Goal: Task Accomplishment & Management: Manage account settings

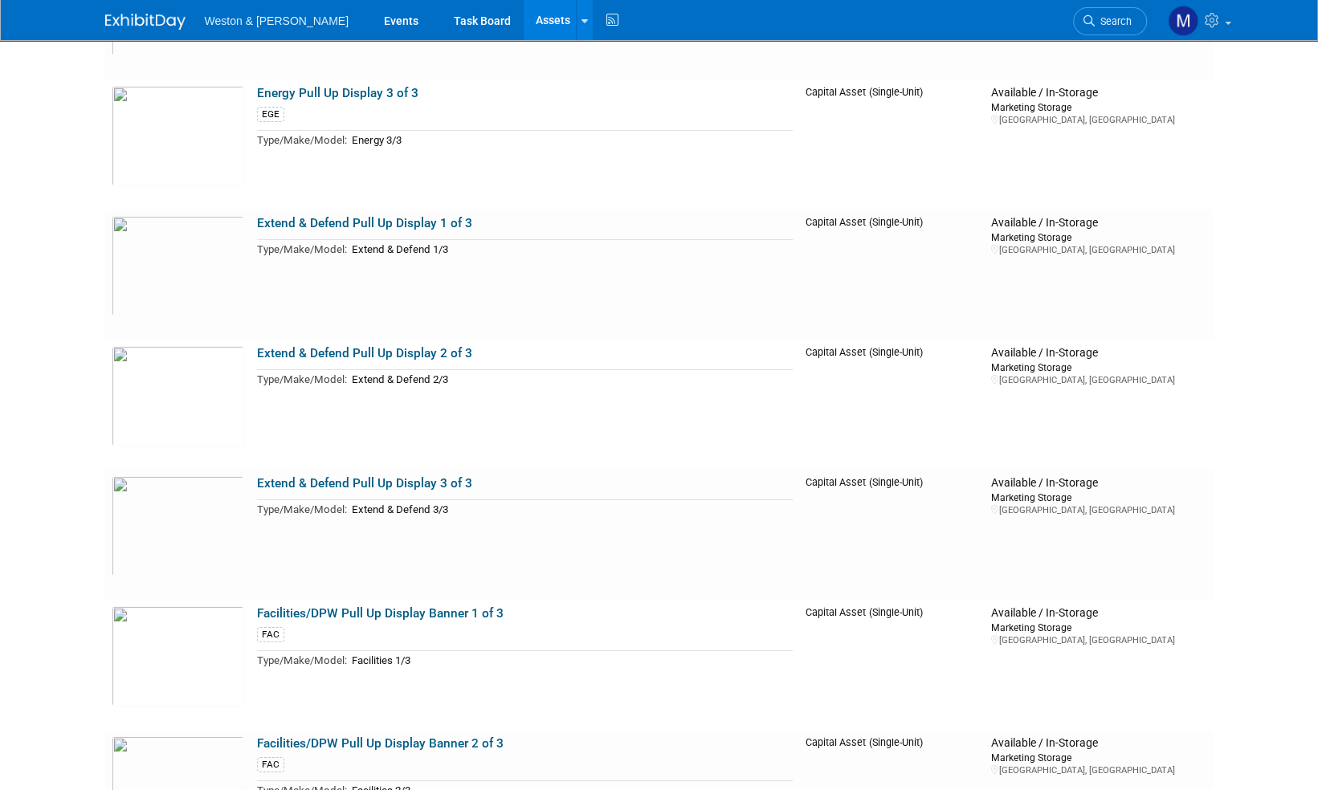
click at [155, 25] on img at bounding box center [145, 22] width 80 height 16
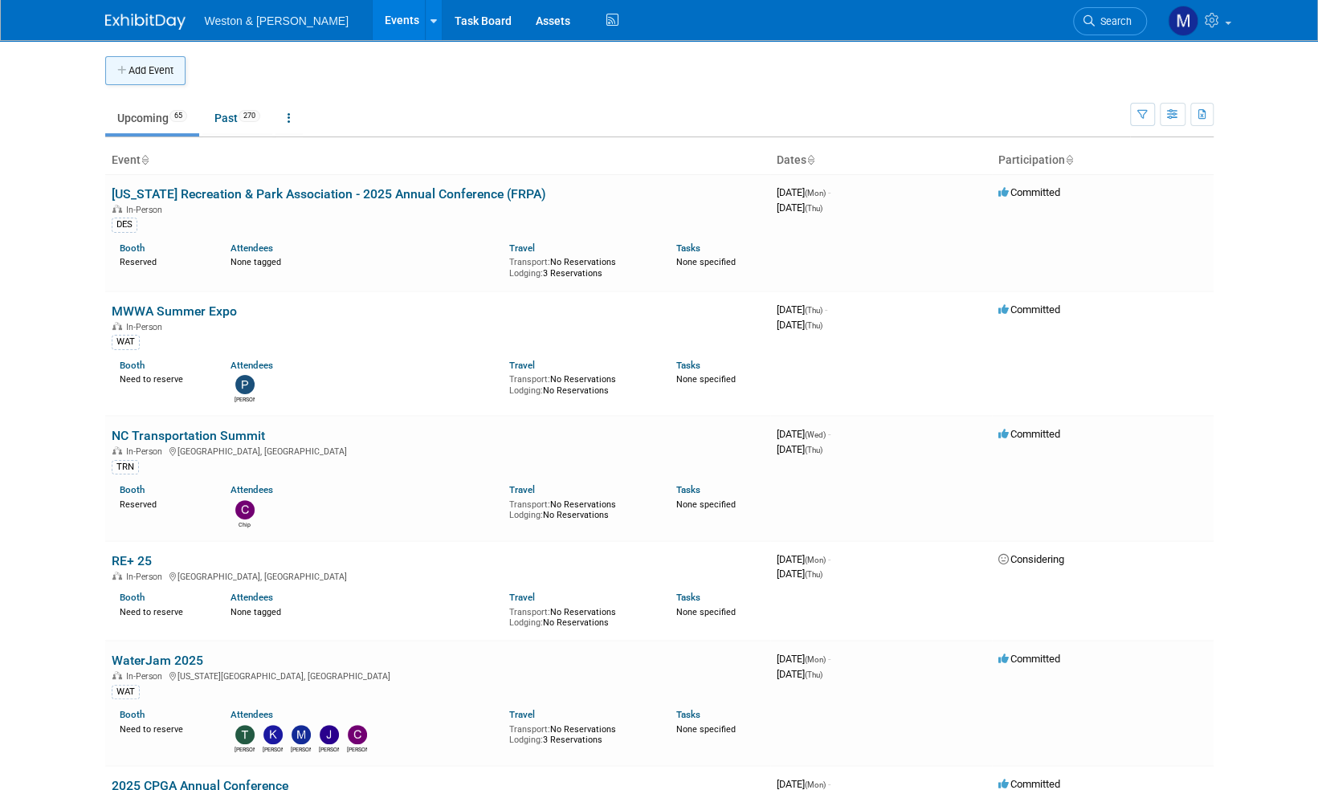
click at [153, 79] on button "Add Event" at bounding box center [145, 70] width 80 height 29
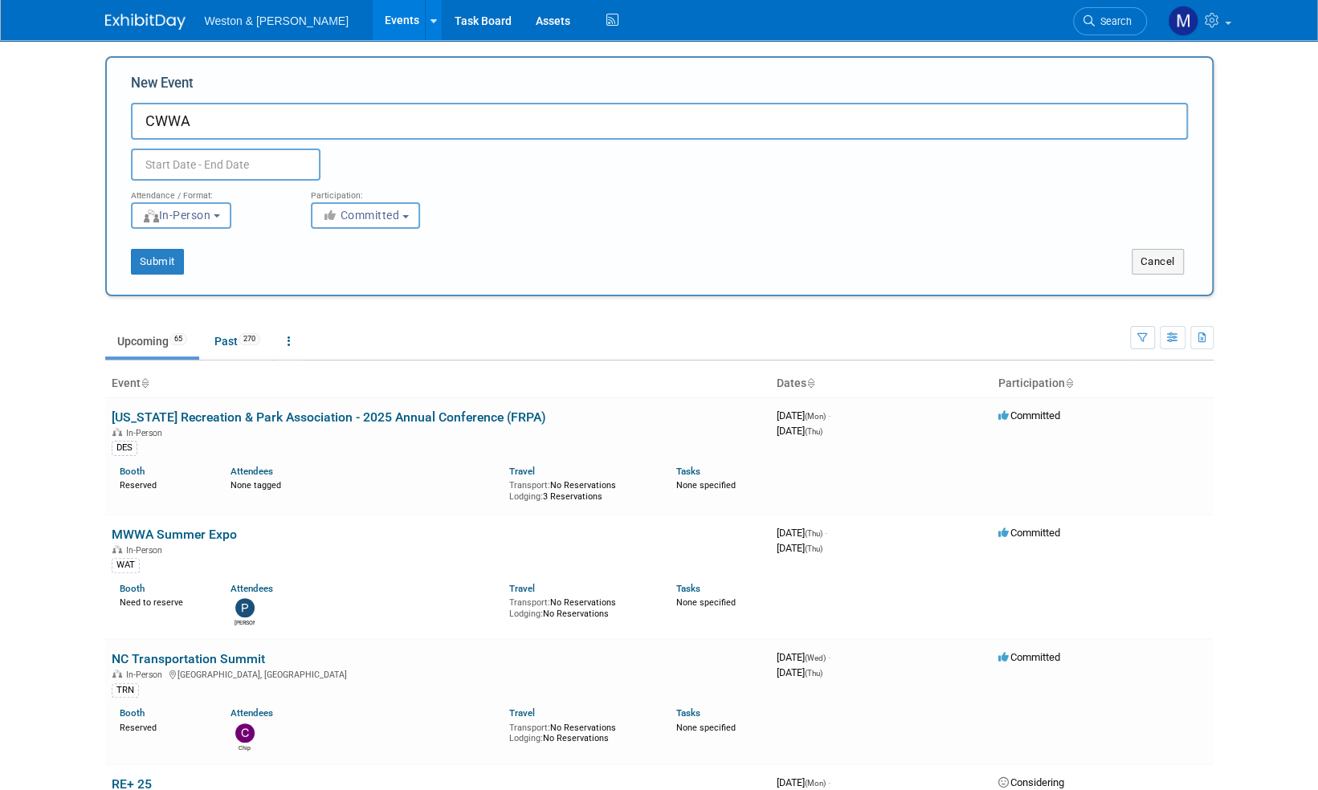
paste input "Water Utility Compliance Workshop"
type input "CWWA Water Utility Compliance Workshop"
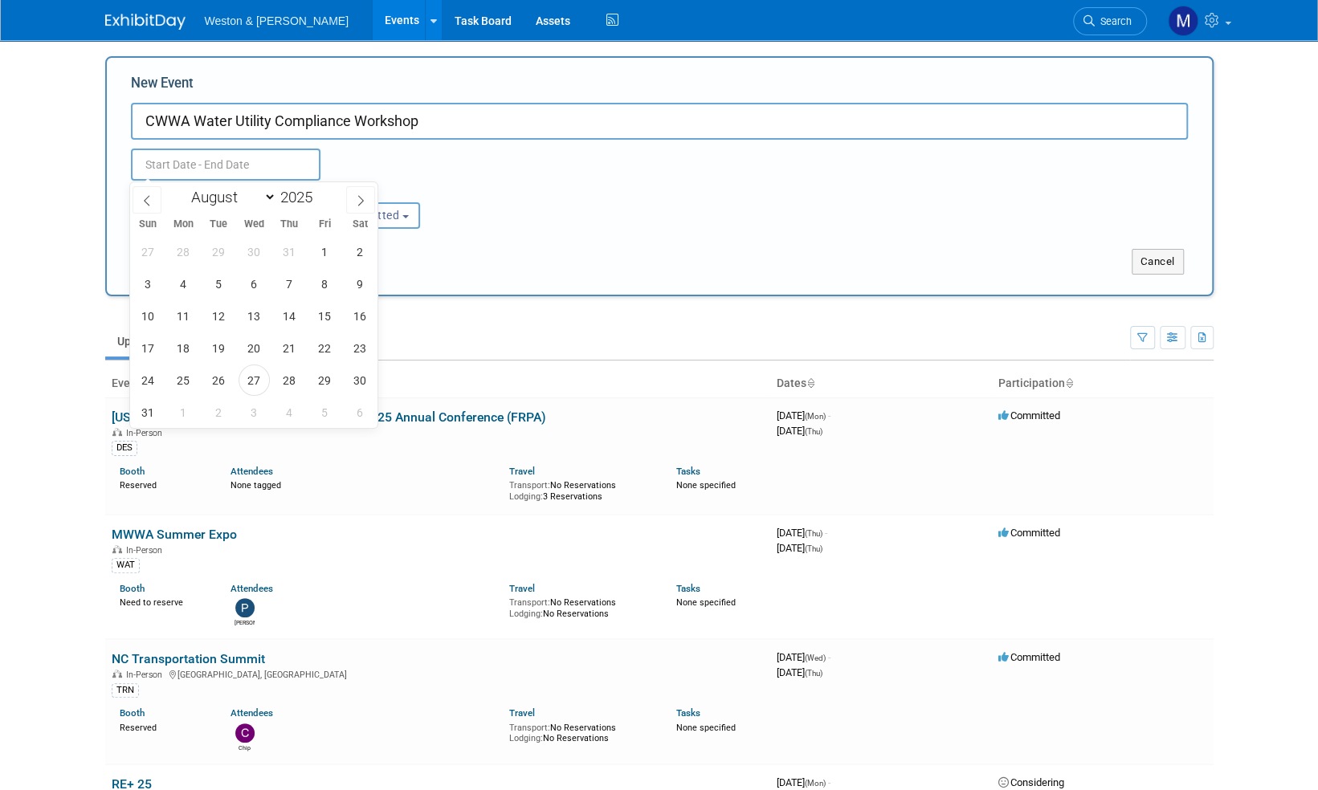
click at [251, 164] on input "text" at bounding box center [226, 165] width 190 height 32
click at [362, 196] on icon at bounding box center [360, 200] width 11 height 11
select select "8"
click at [322, 252] on span "5" at bounding box center [324, 251] width 31 height 31
click at [324, 254] on span "5" at bounding box center [324, 251] width 31 height 31
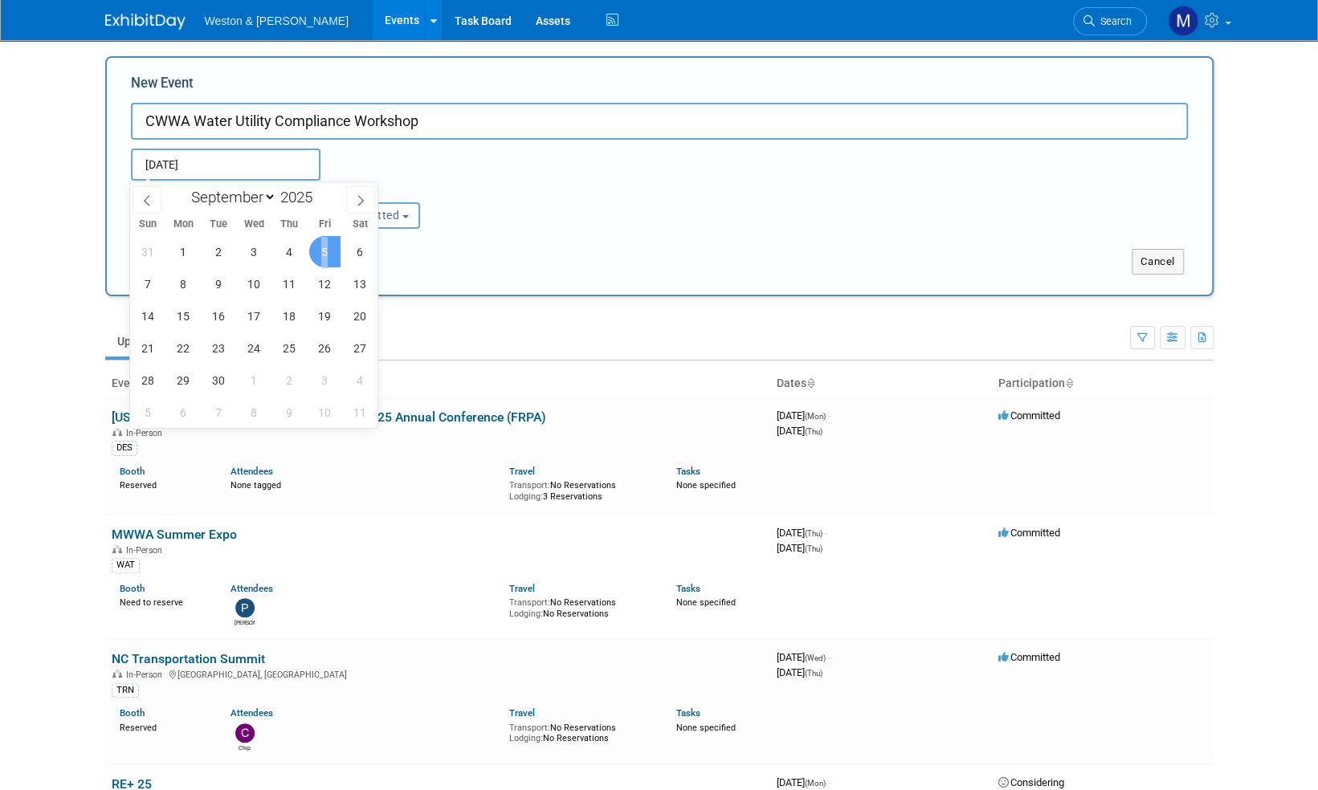
type input "[DATE] to [DATE]"
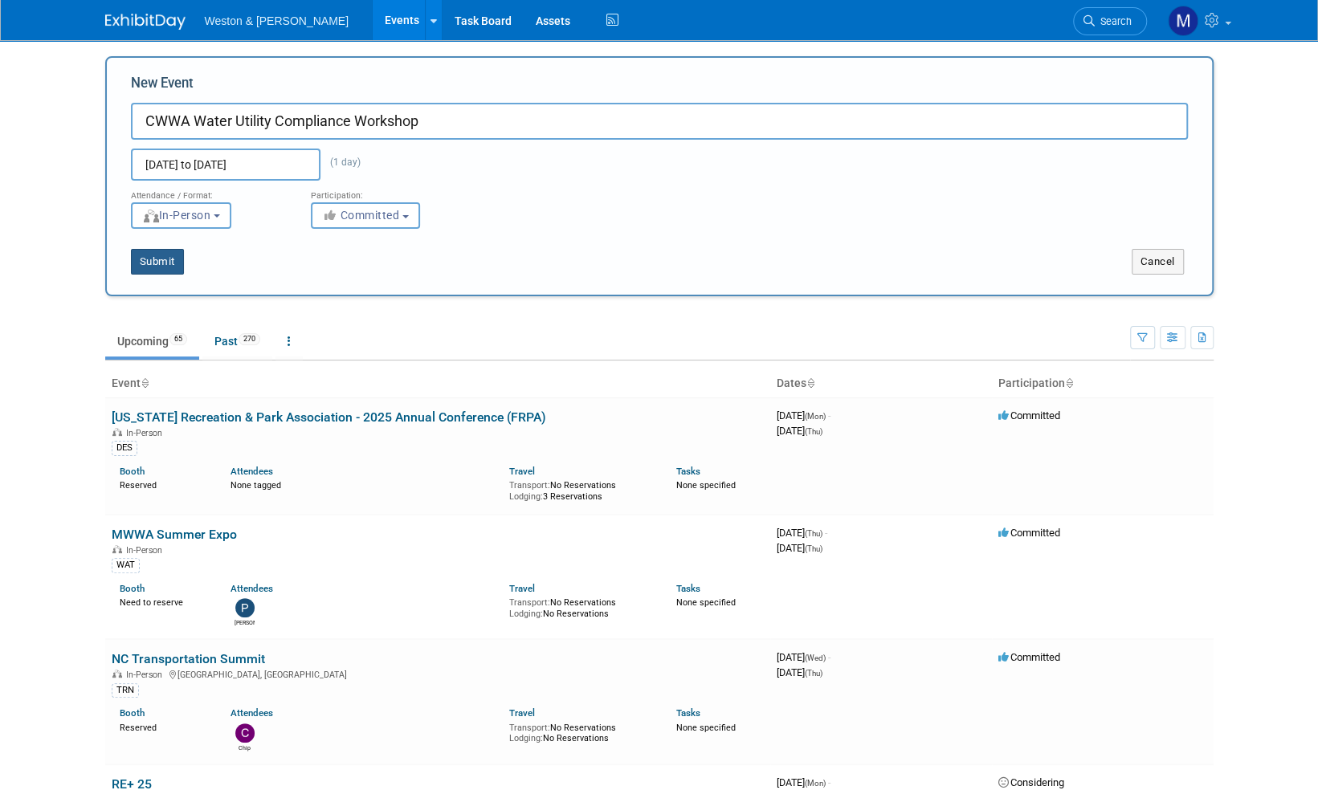
click at [165, 262] on button "Submit" at bounding box center [157, 262] width 53 height 26
type input "CWWA Water Utility Compliance Workshop"
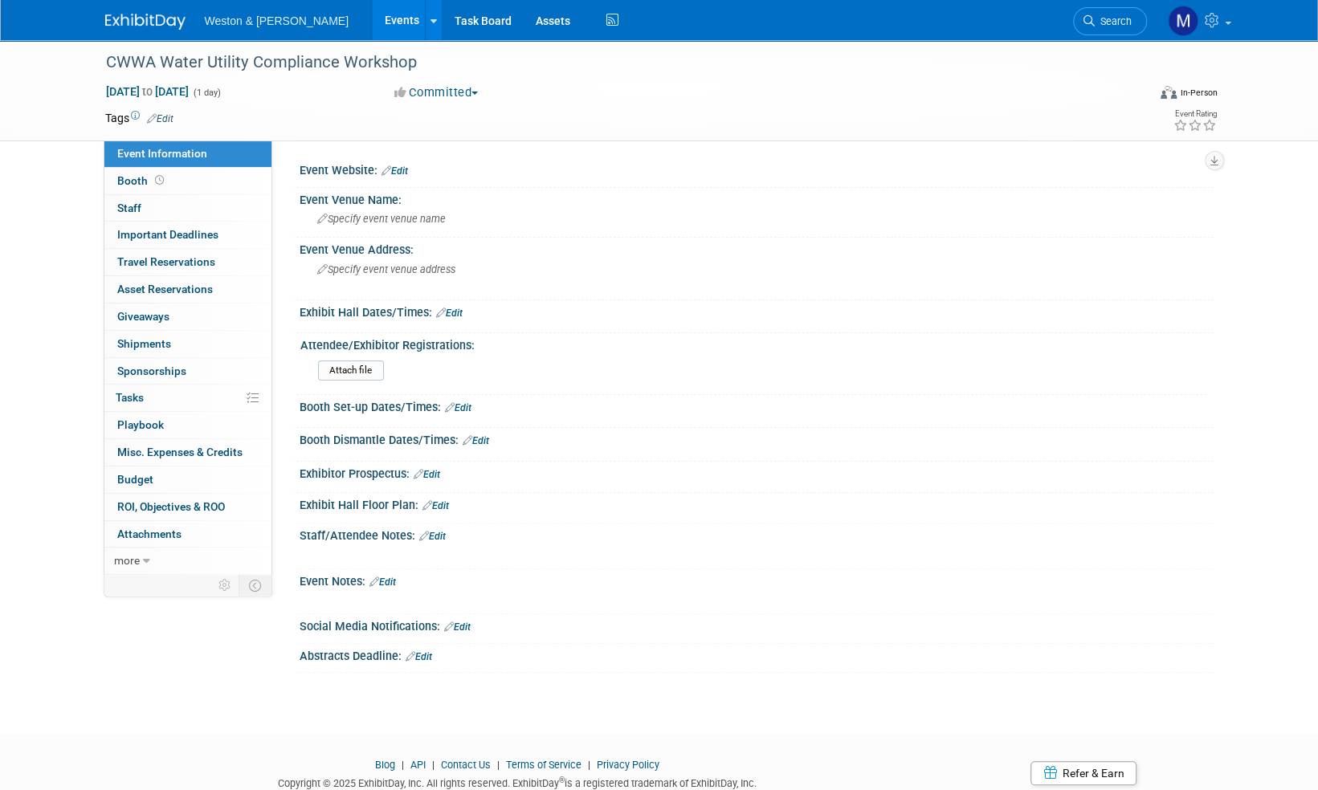
click at [410, 170] on div "Event Website: Edit" at bounding box center [757, 168] width 914 height 21
click at [406, 170] on link "Edit" at bounding box center [395, 170] width 27 height 11
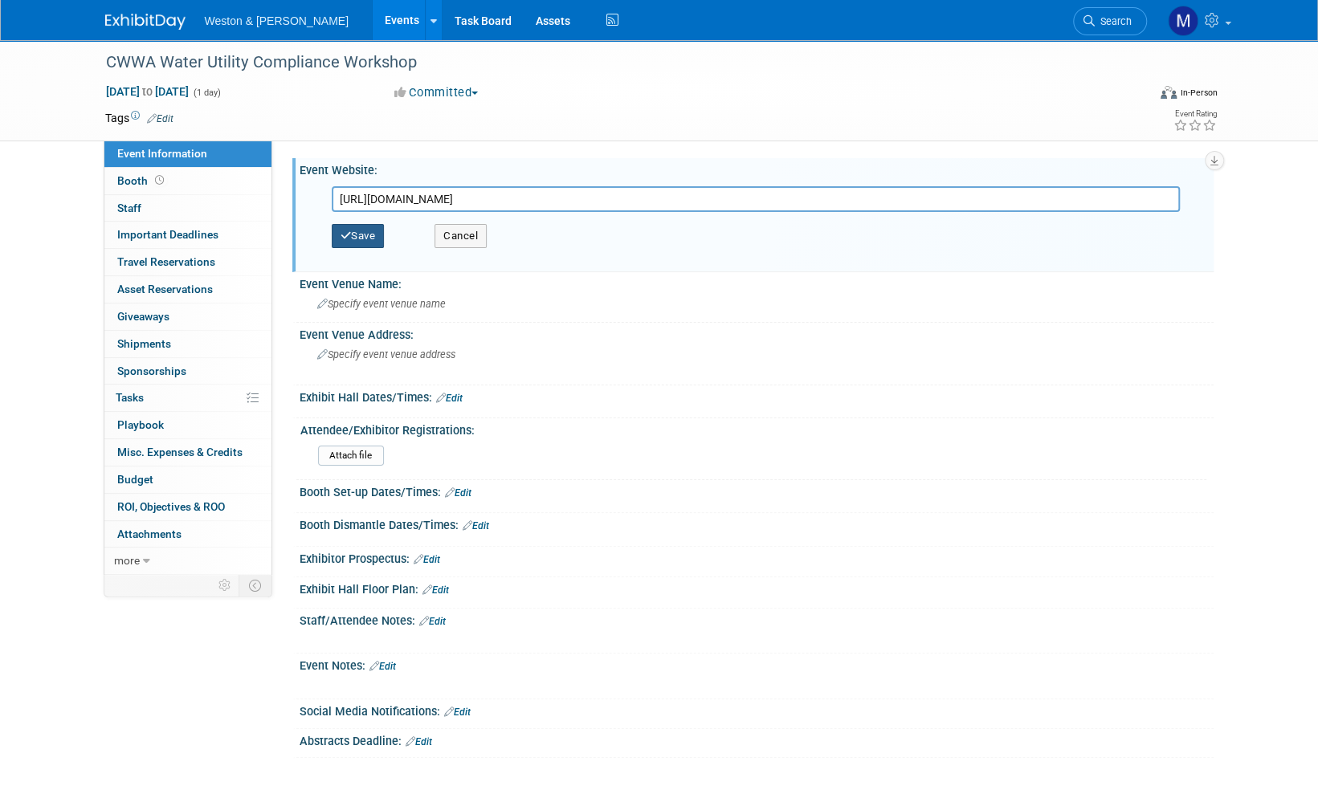
type input "https://cwwa.starchapter.com/meet-reg1.php?id=5"
click at [362, 233] on button "Save" at bounding box center [358, 236] width 53 height 24
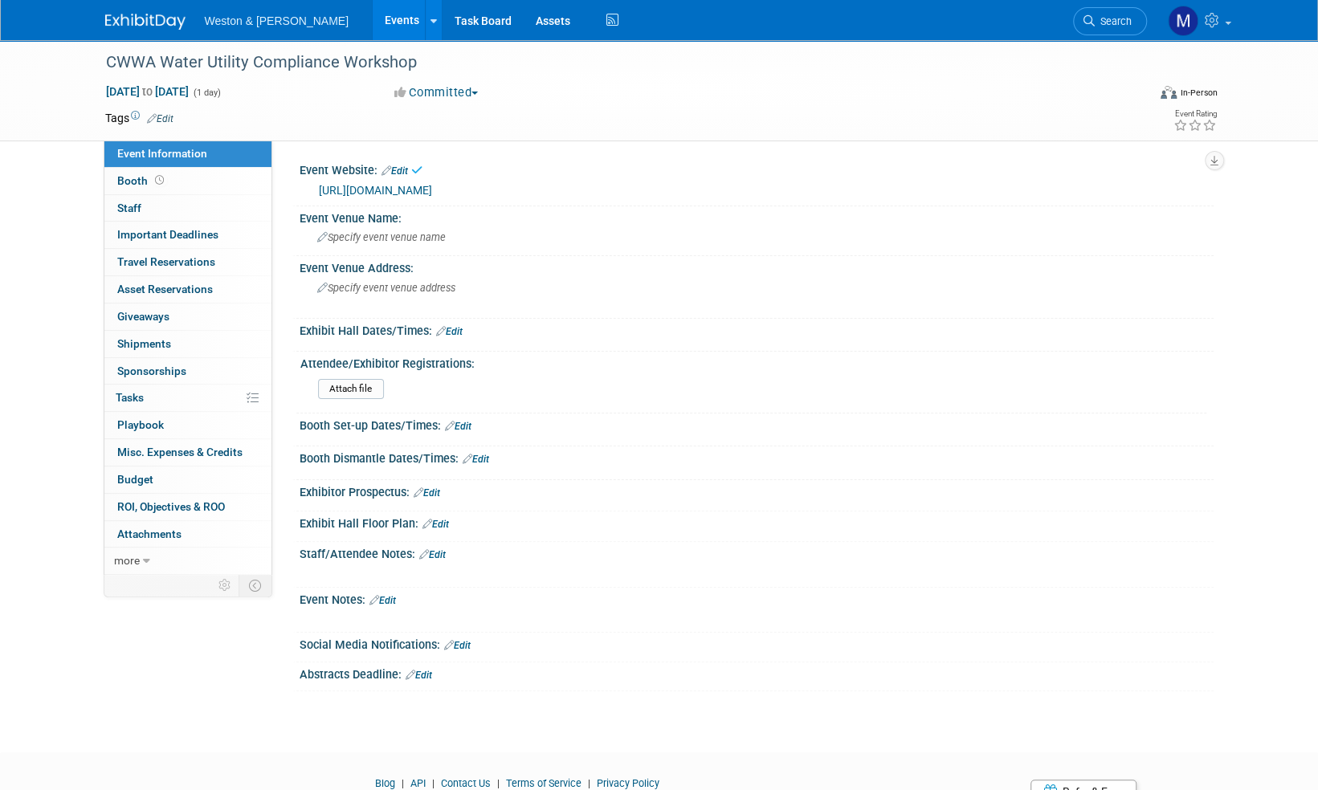
click at [439, 549] on link "Edit" at bounding box center [432, 554] width 27 height 11
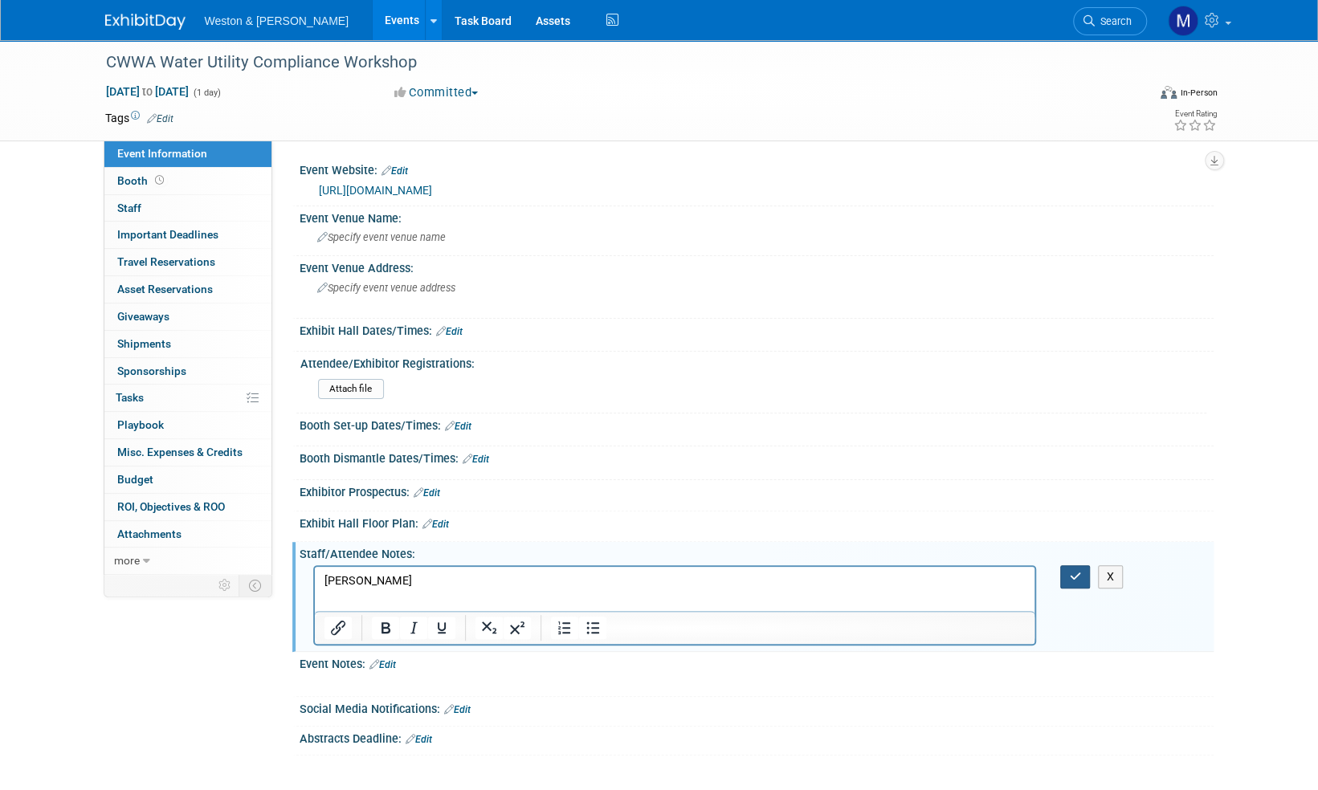
click at [1073, 580] on button "button" at bounding box center [1075, 576] width 30 height 23
